Goal: Information Seeking & Learning: Learn about a topic

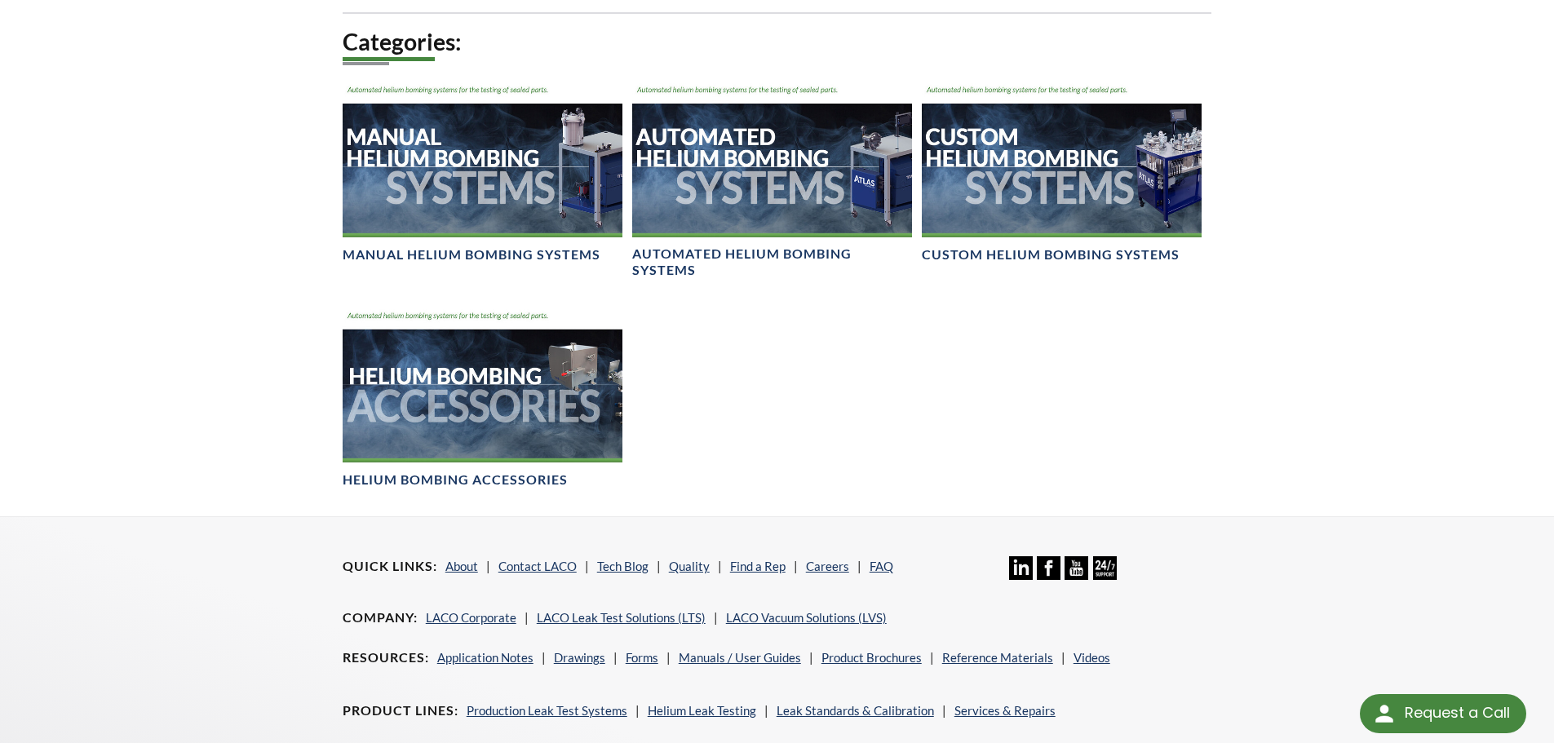
scroll to position [1061, 0]
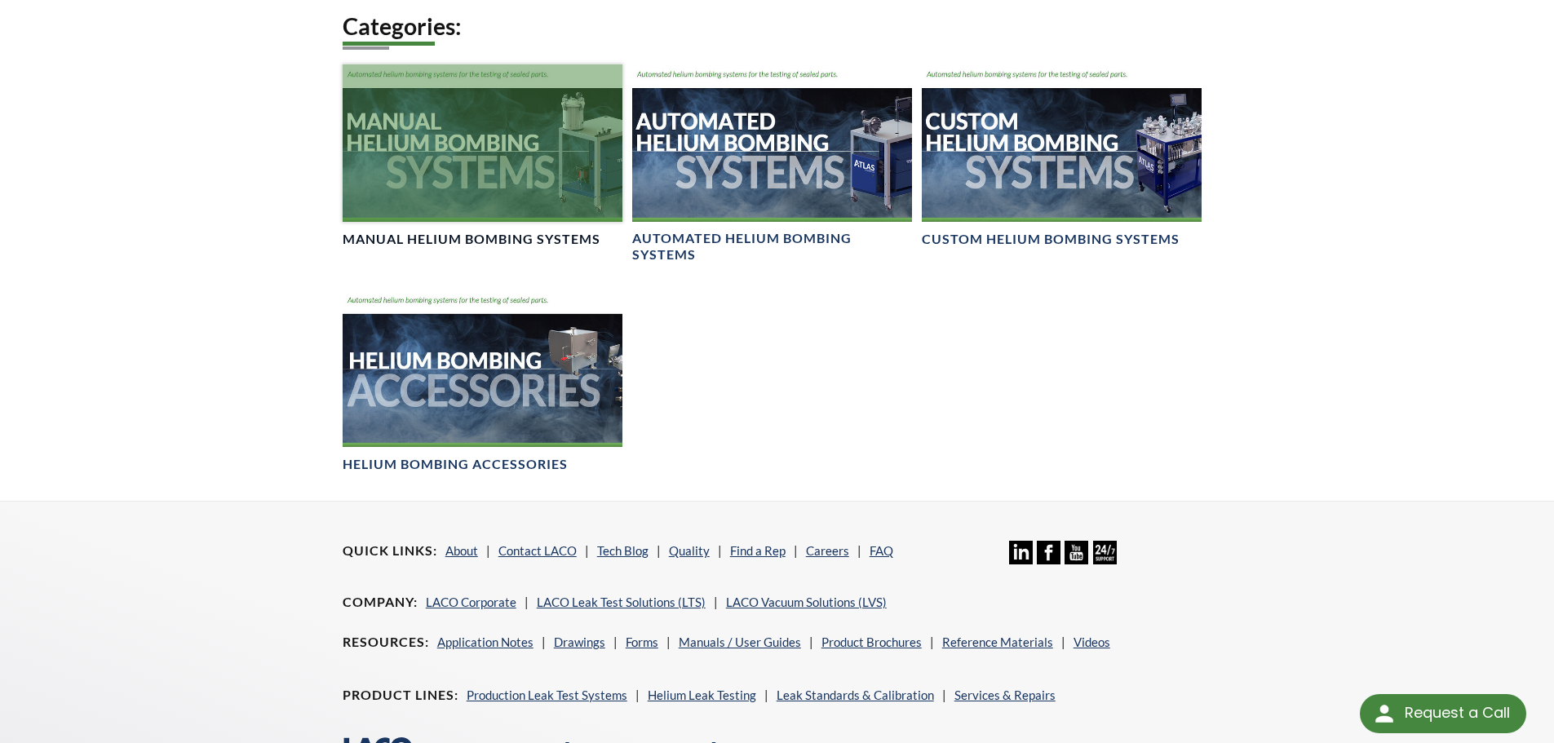
click at [454, 184] on div at bounding box center [483, 142] width 280 height 157
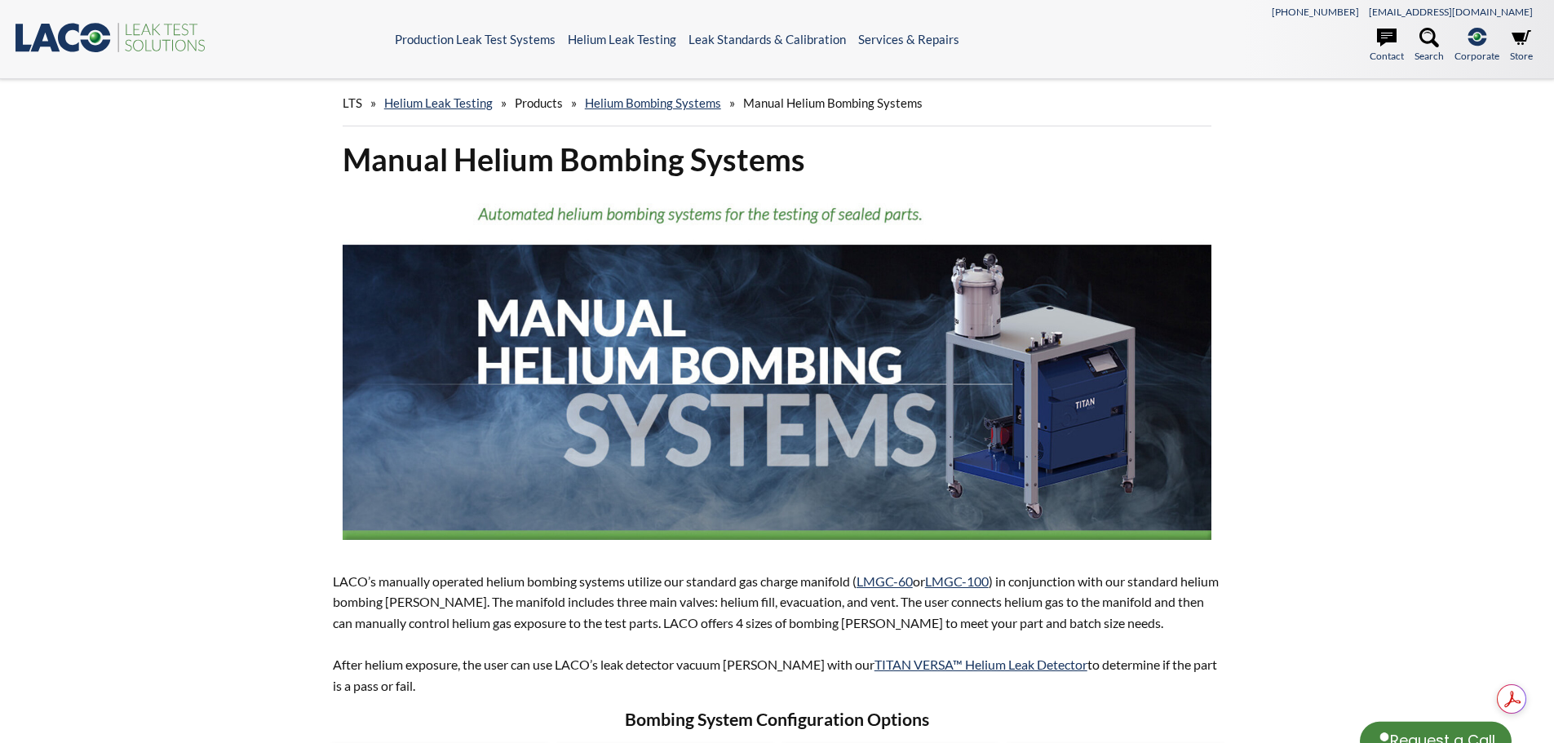
select select "Language Translate Widget"
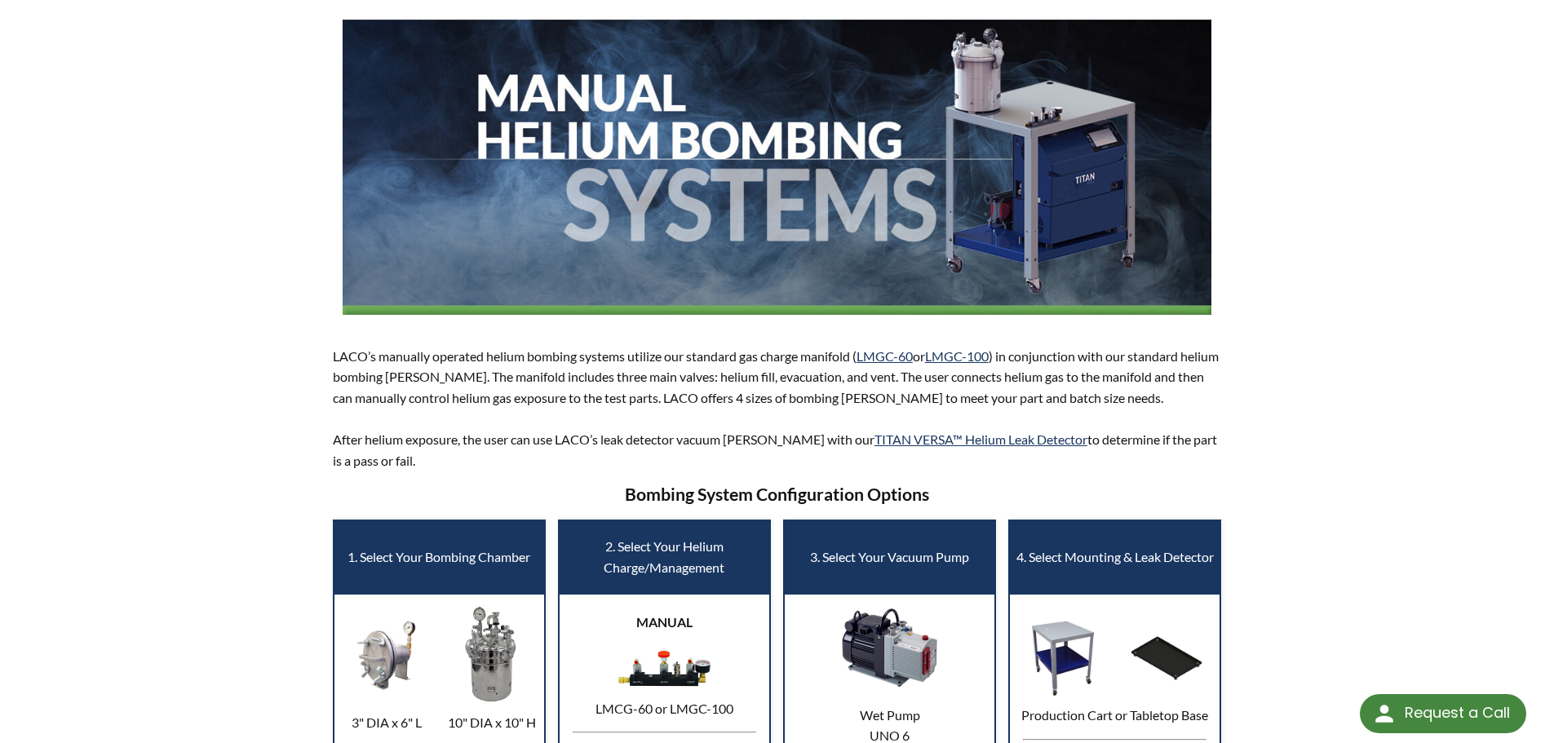
scroll to position [245, 0]
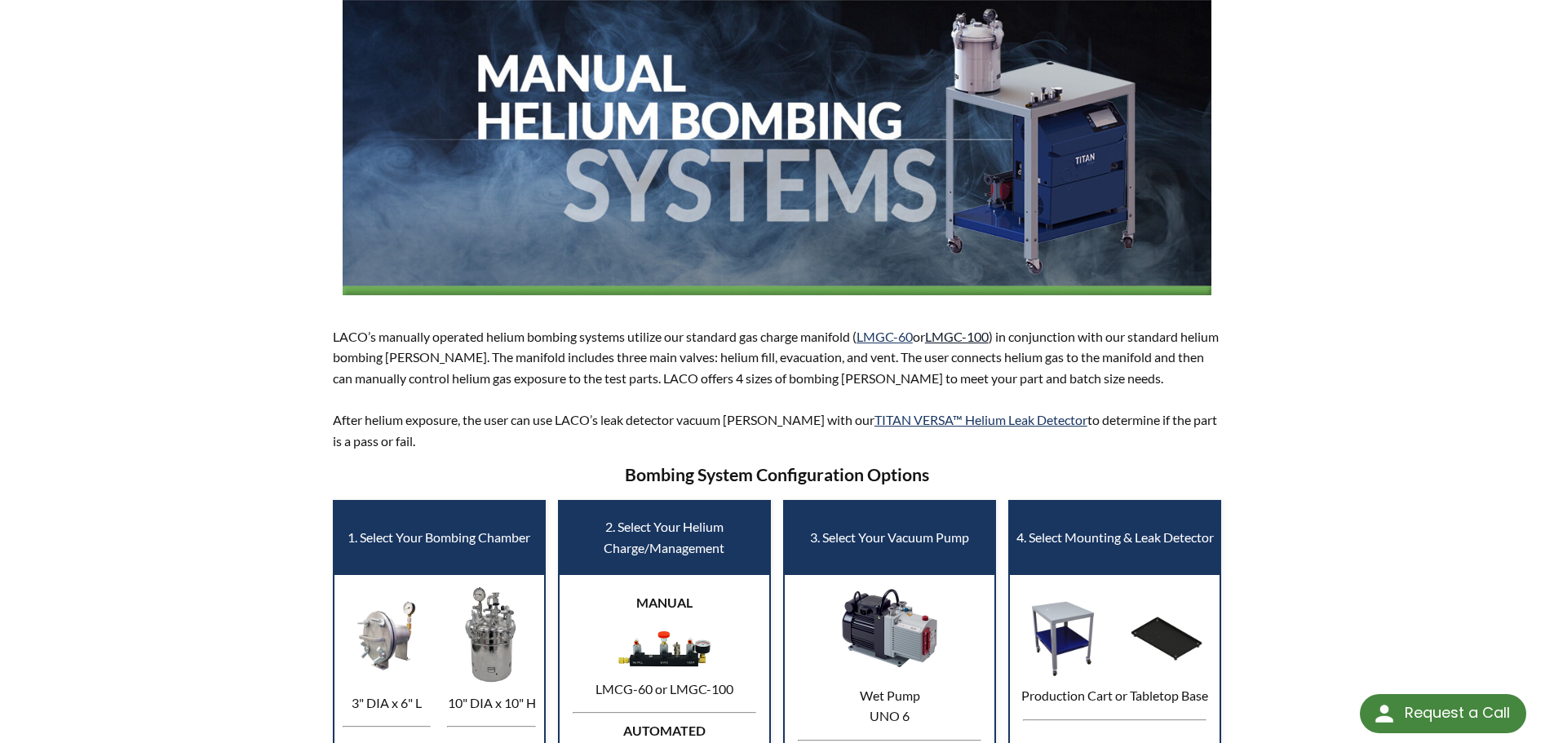
click at [968, 337] on link "LMGC-100" at bounding box center [957, 337] width 64 height 16
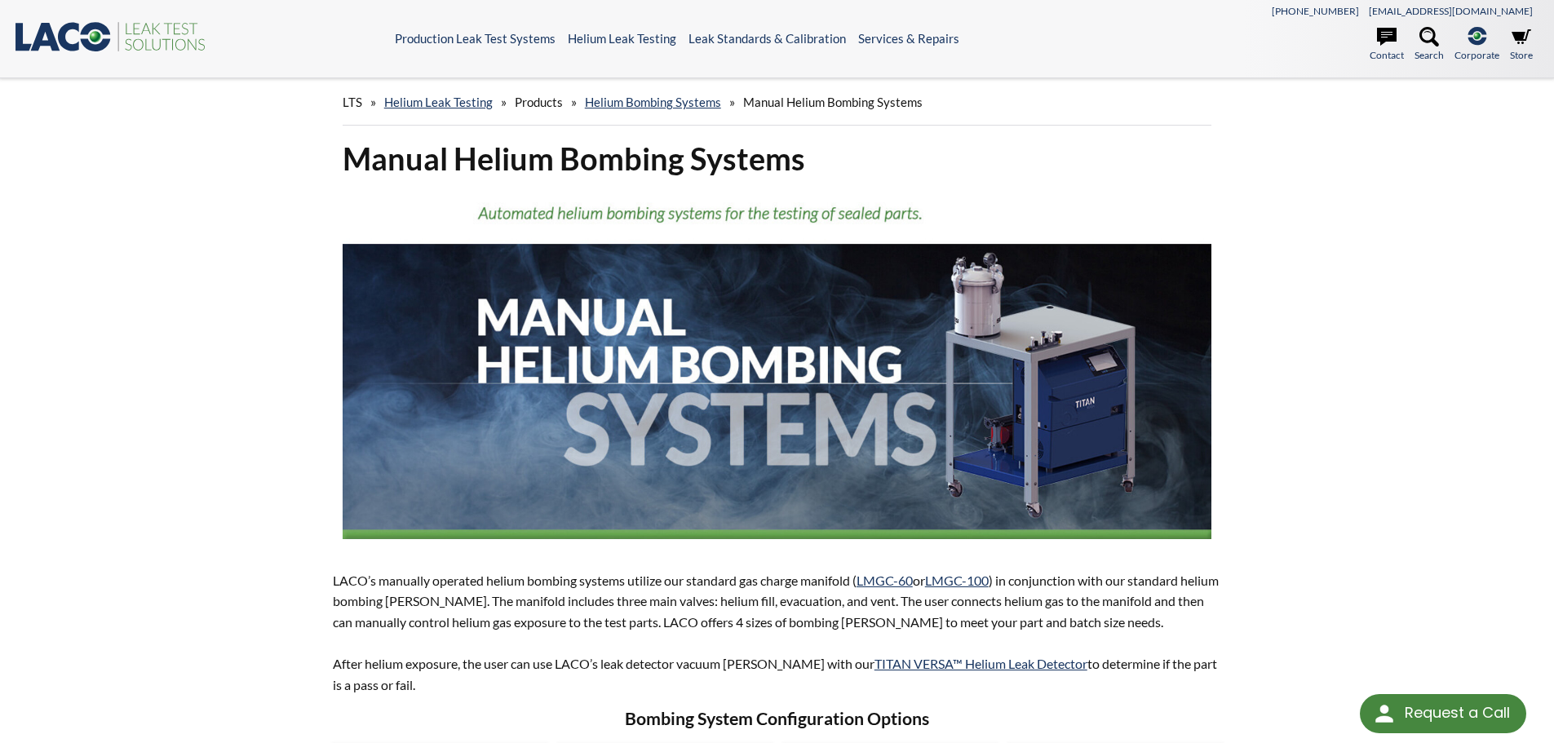
scroll to position [0, 0]
click at [640, 102] on link "Helium Bombing Systems" at bounding box center [653, 102] width 136 height 15
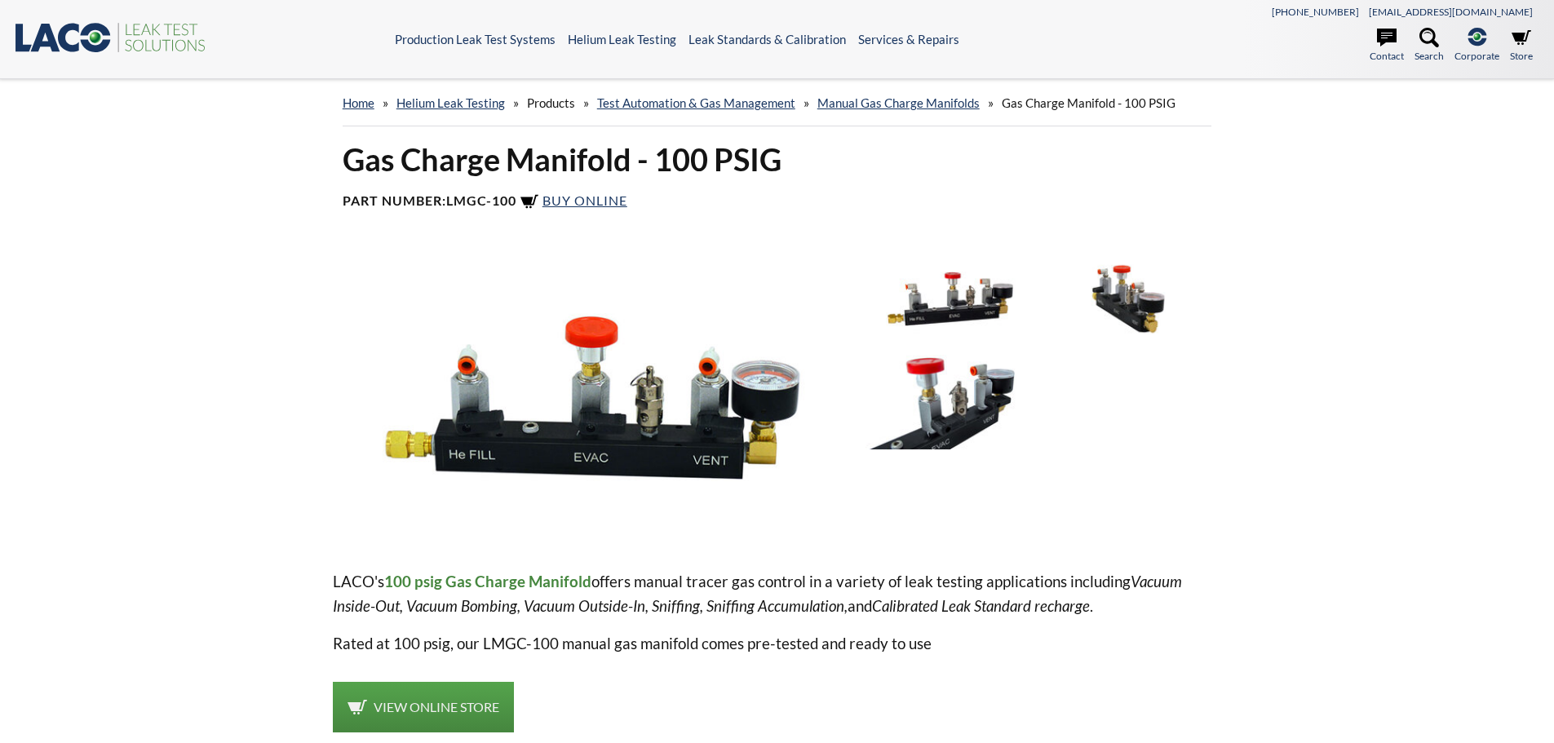
select select "Language Translate Widget"
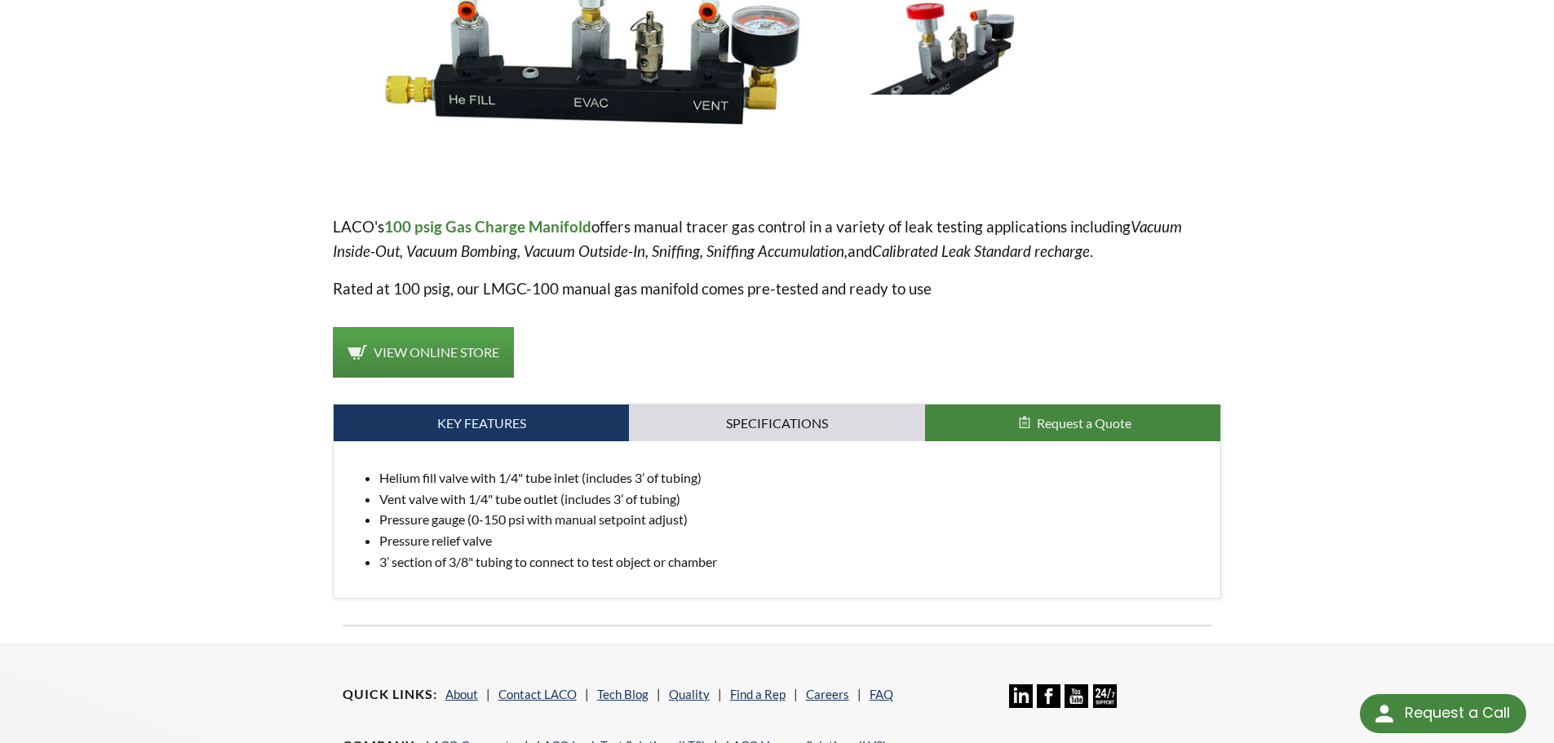
scroll to position [326, 0]
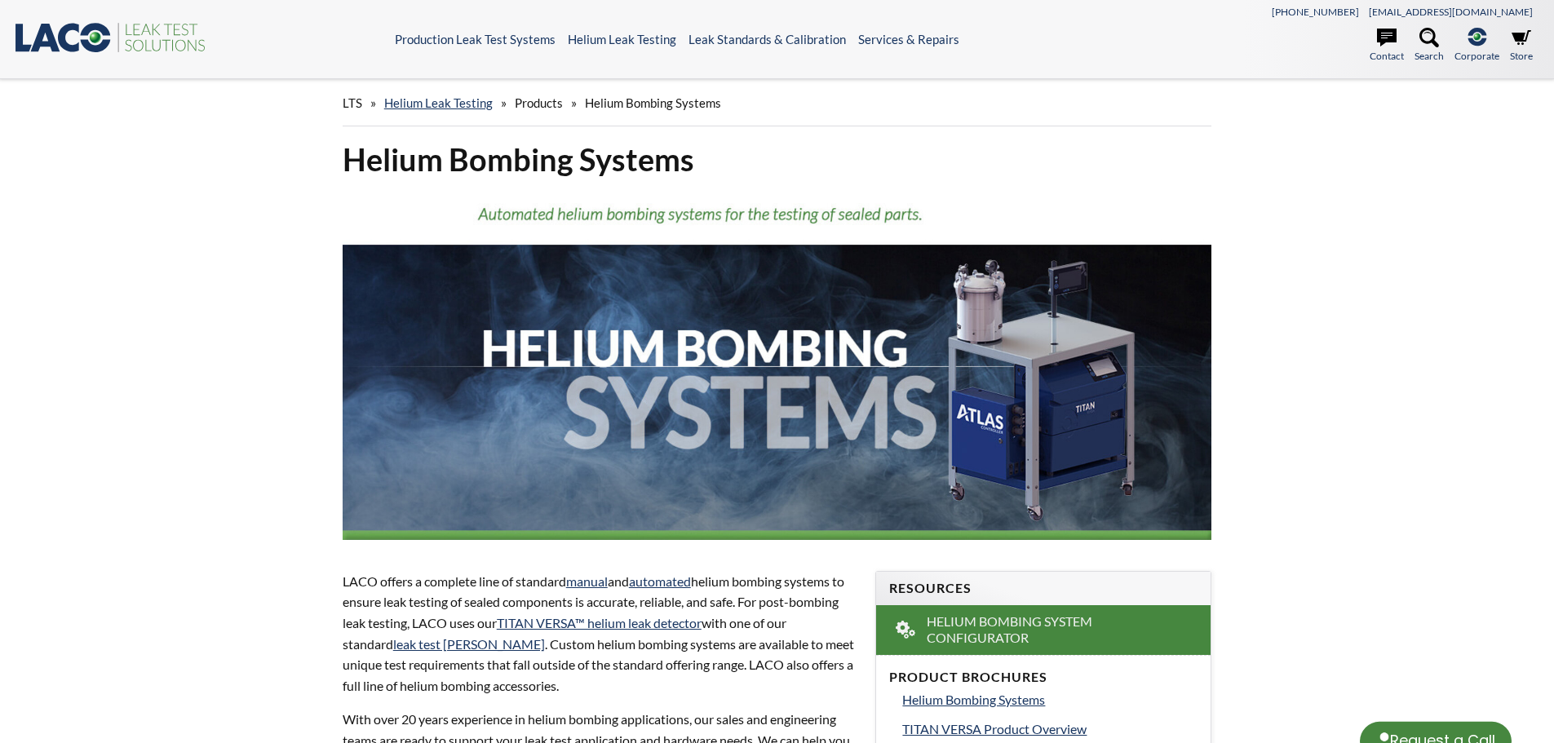
select select "Language Translate Widget"
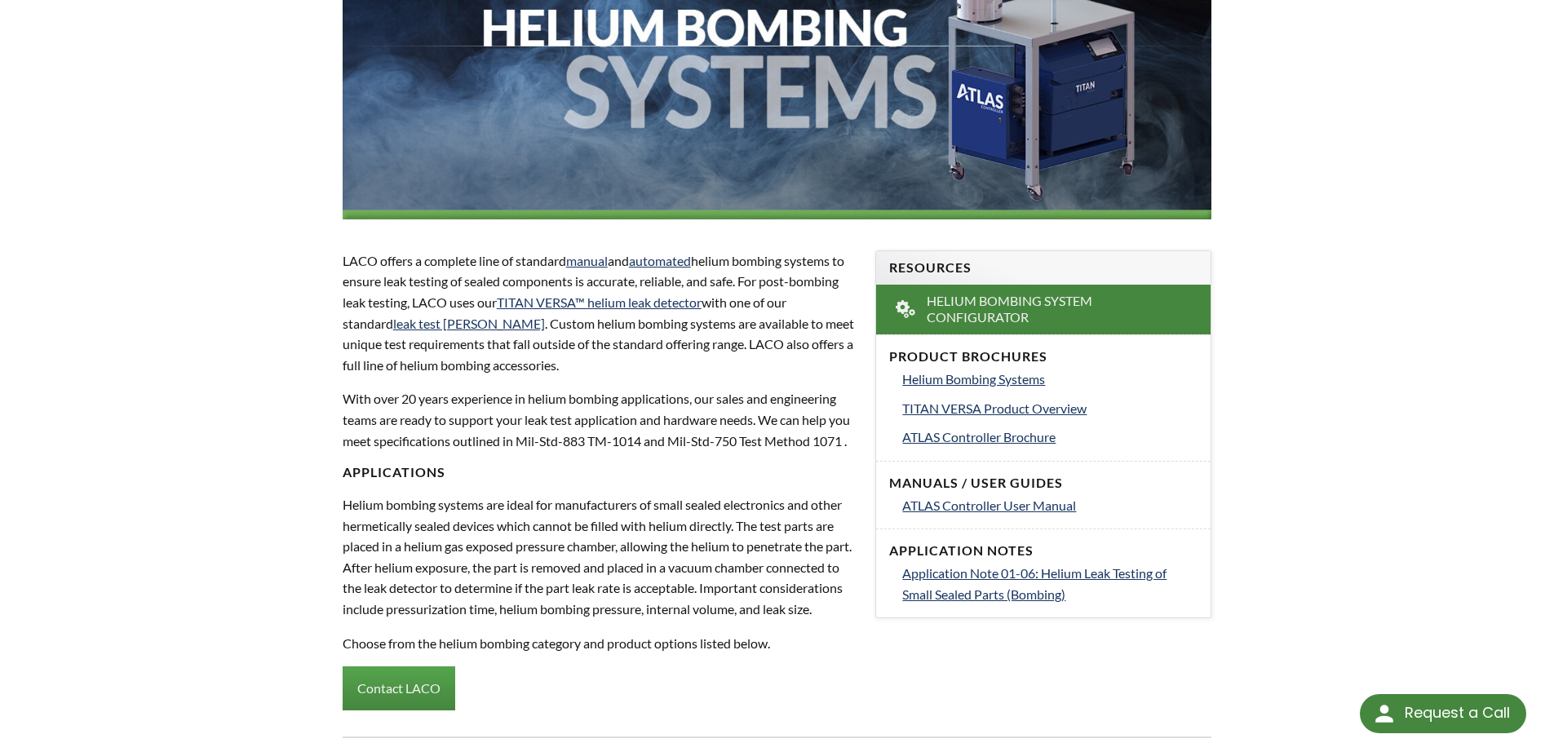
scroll to position [326, 0]
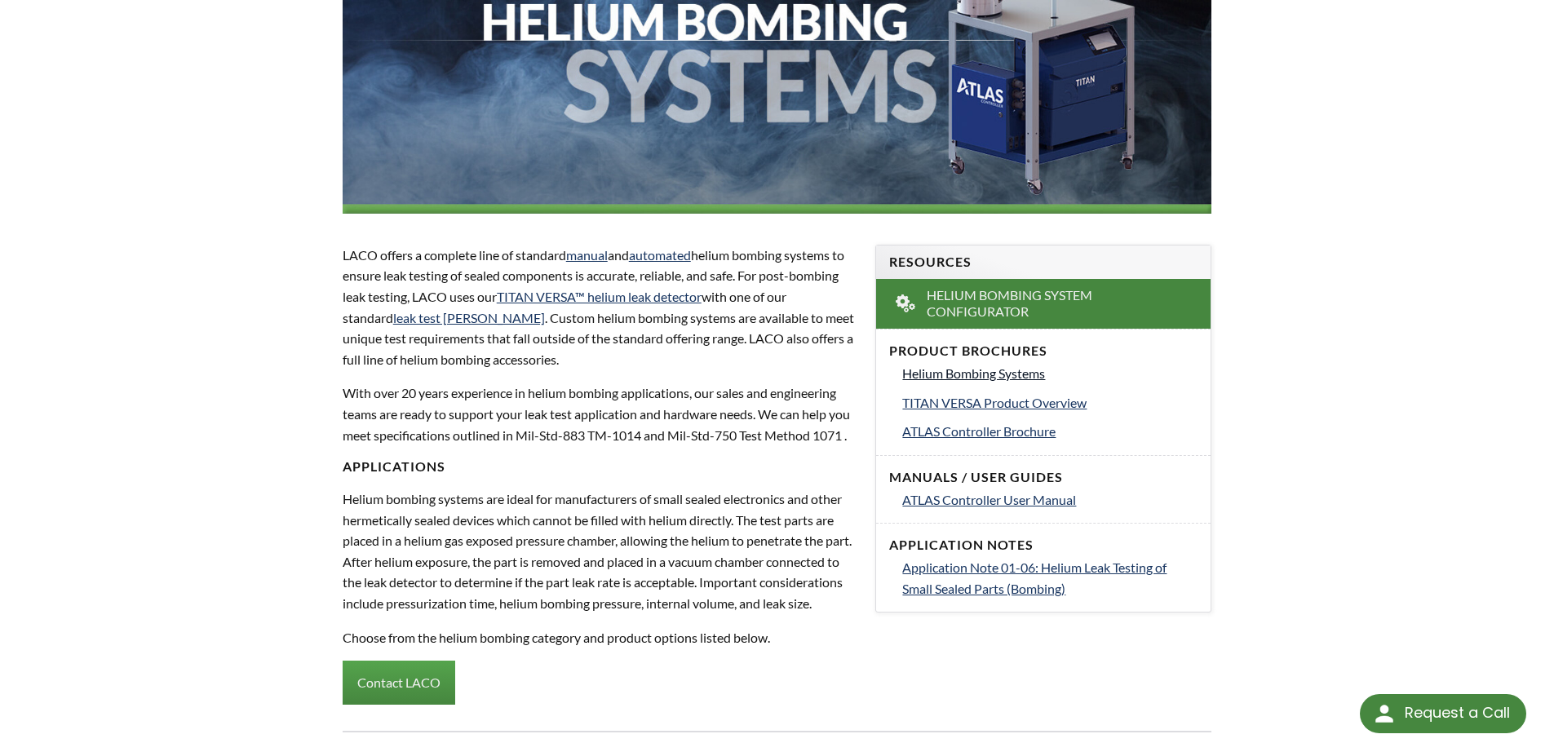
click at [1010, 370] on span "Helium Bombing Systems" at bounding box center [973, 373] width 143 height 16
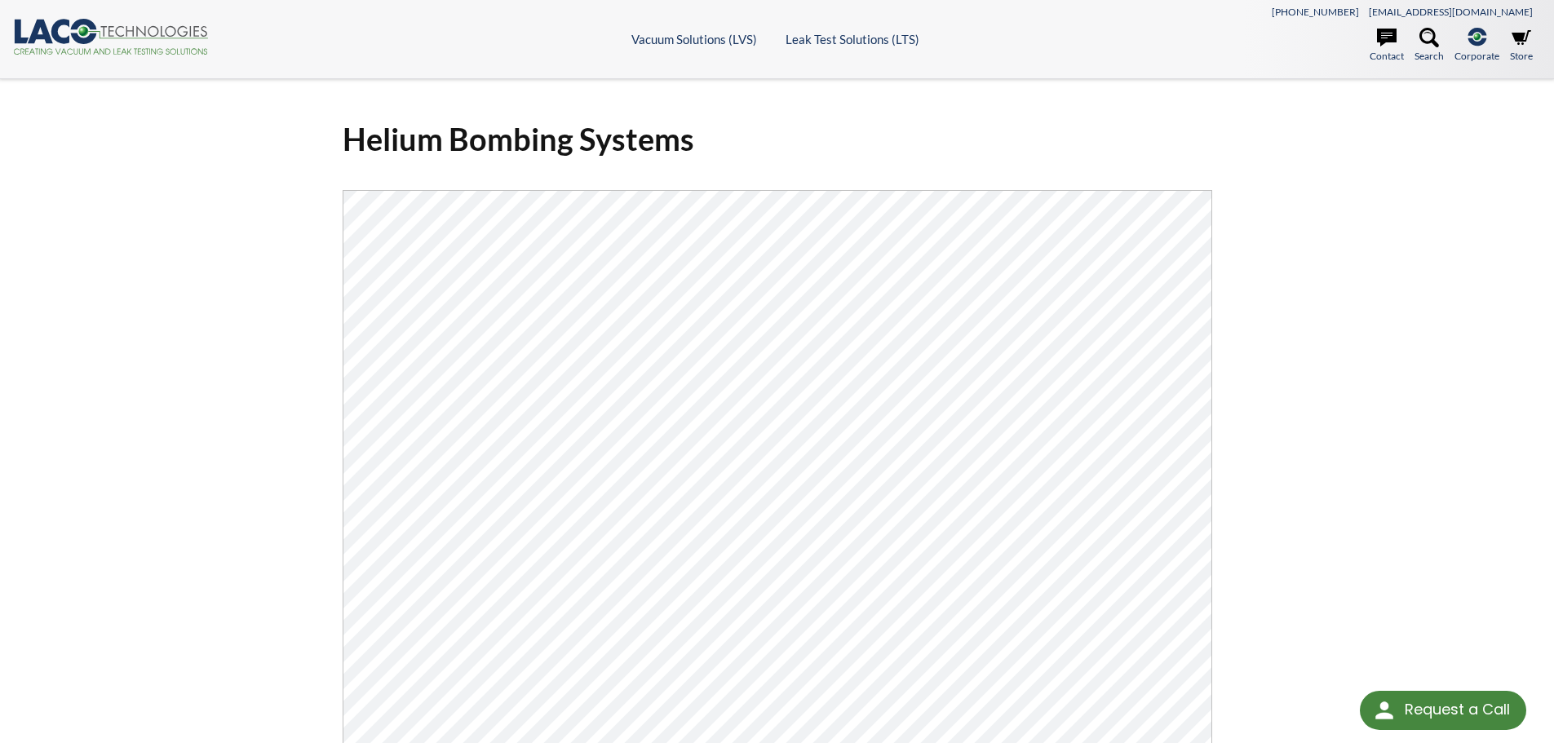
select select "Language Translate Widget"
